Goal: Navigation & Orientation: Go to known website

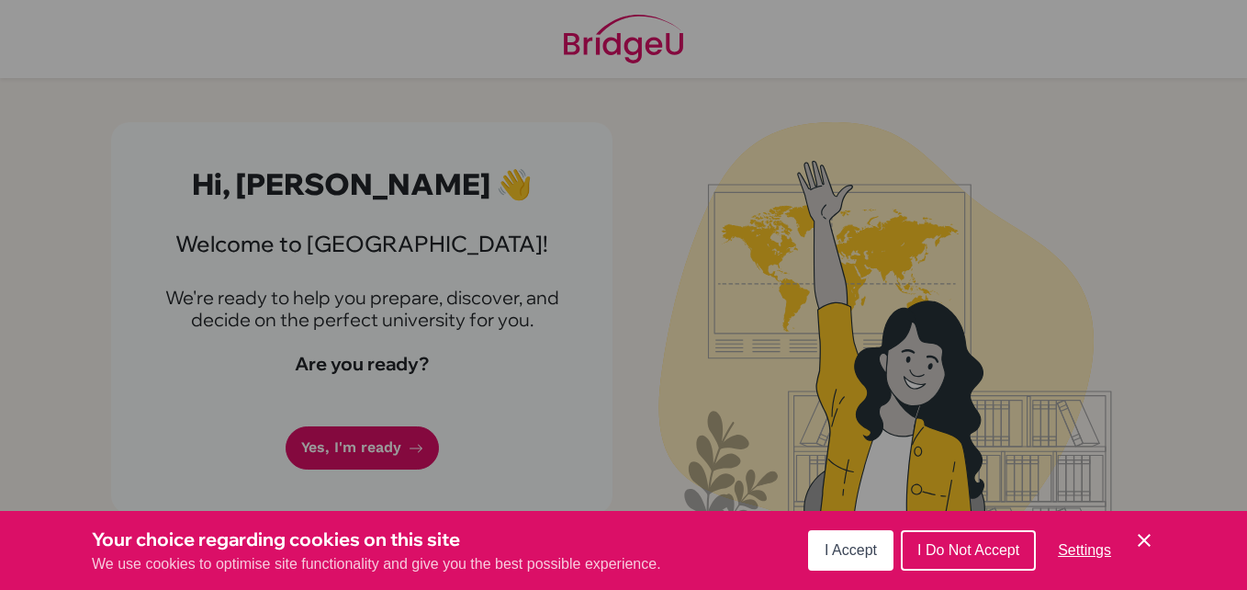
click at [859, 540] on button "I Accept" at bounding box center [850, 550] width 85 height 40
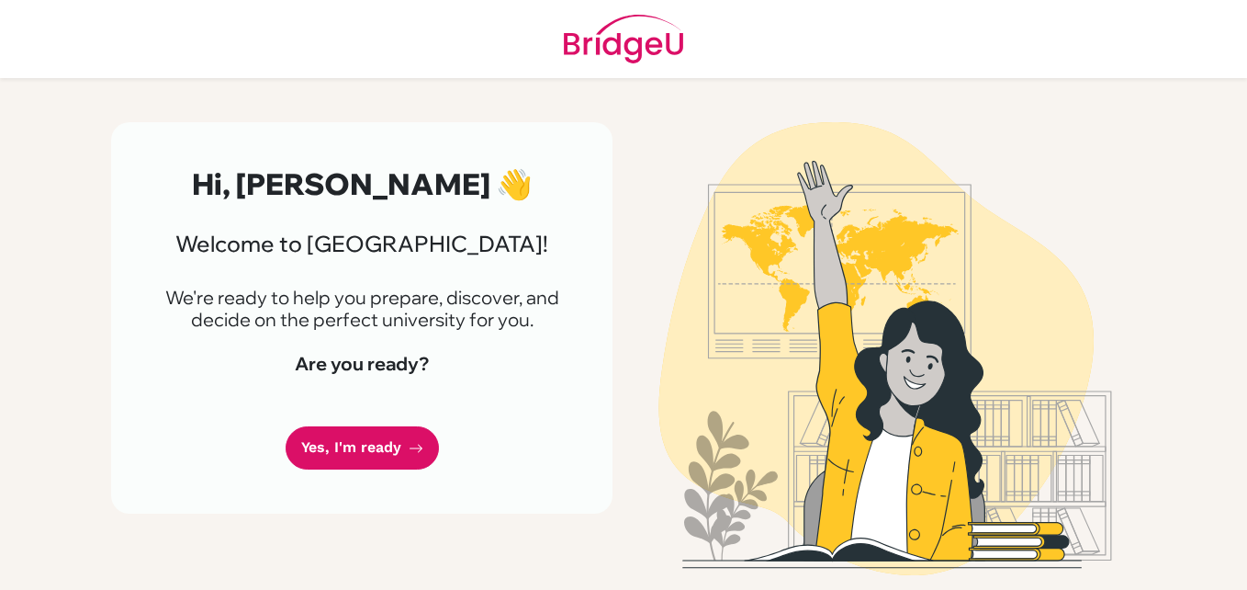
click at [409, 487] on div "Hi, [PERSON_NAME] 👋 Welcome to [GEOGRAPHIC_DATA]! We're ready to help you prepa…" at bounding box center [361, 317] width 501 height 391
click at [406, 469] on link "Yes, I'm ready" at bounding box center [362, 447] width 153 height 43
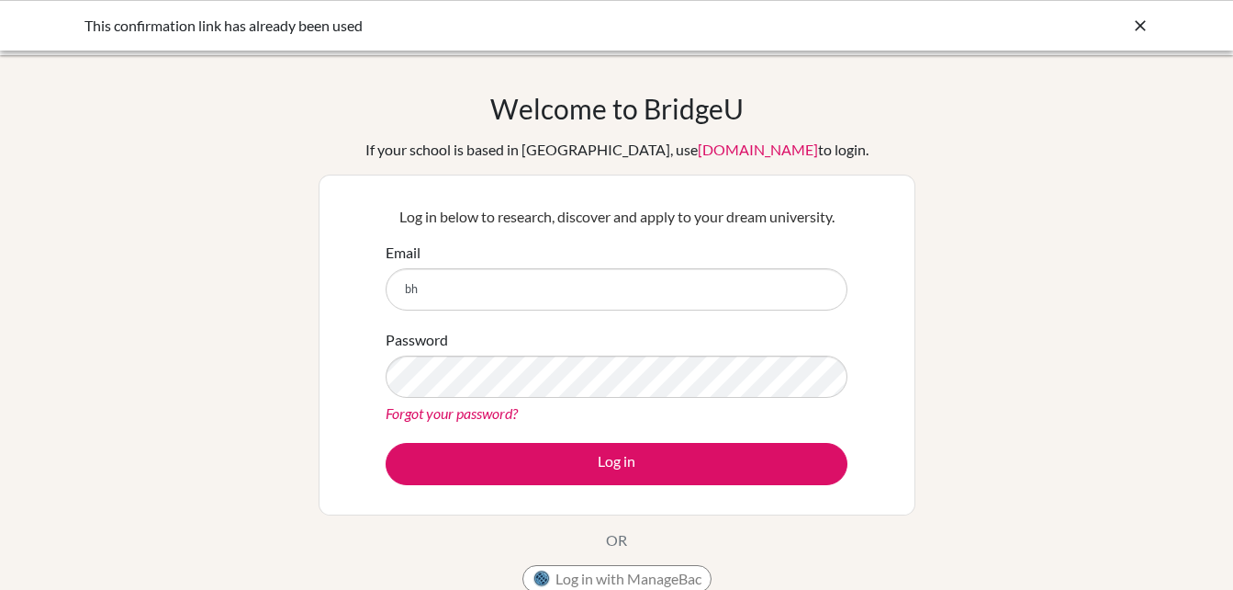
type input "[EMAIL_ADDRESS][DOMAIN_NAME]"
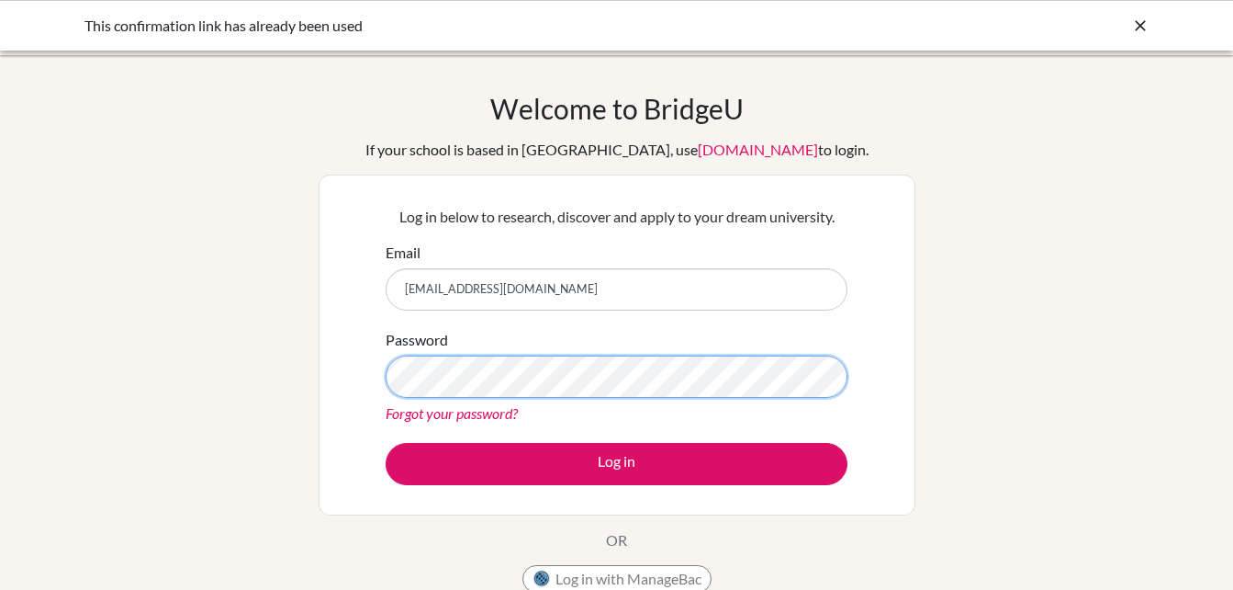
click at [386, 443] on button "Log in" at bounding box center [617, 464] width 462 height 42
